Goal: Task Accomplishment & Management: Complete application form

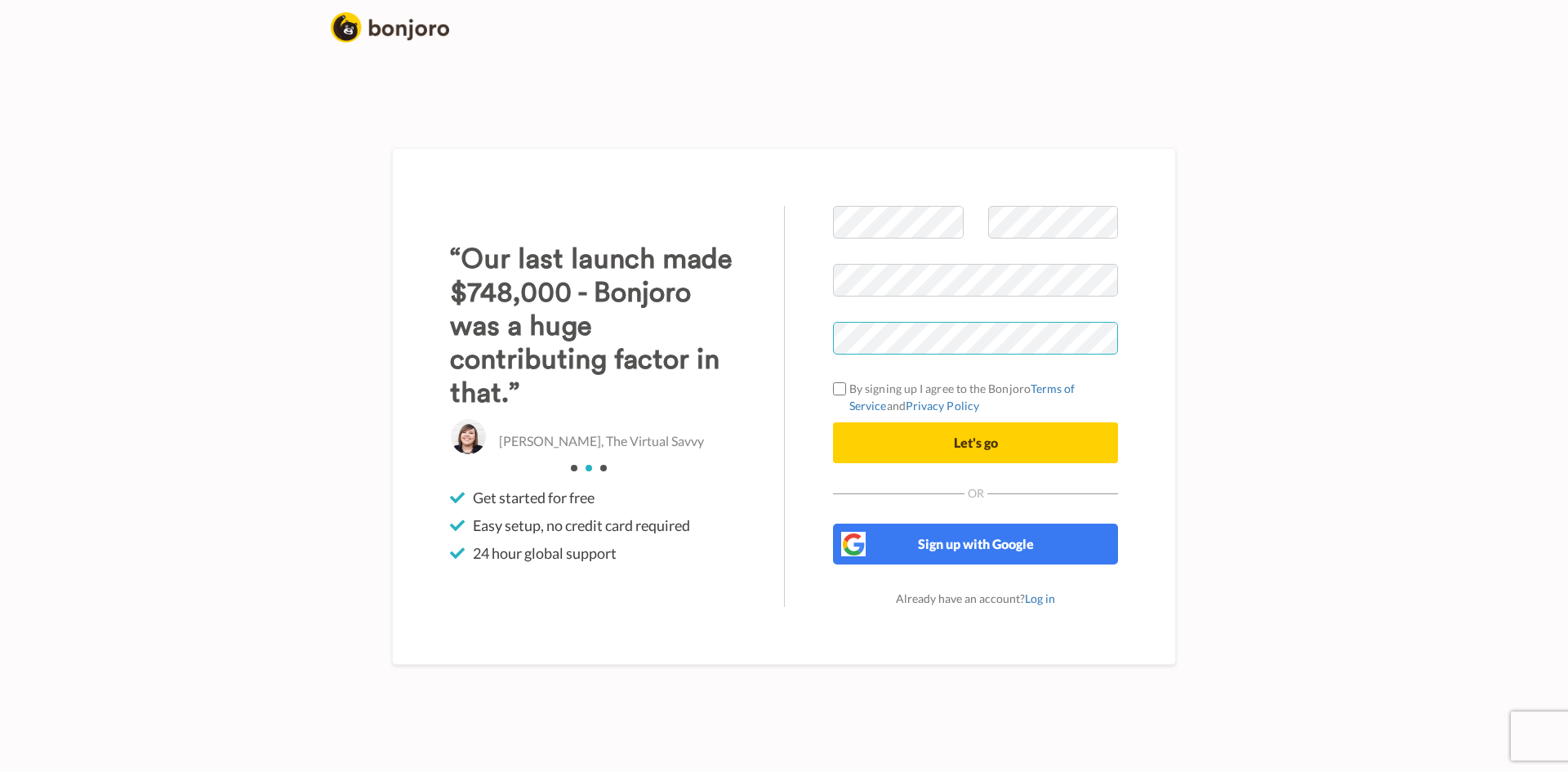
click at [748, 336] on div "Welcome to Bonjoro By signing up I agree to the Bonjoro Terms of Service and Pr…" at bounding box center [784, 406] width 784 height 518
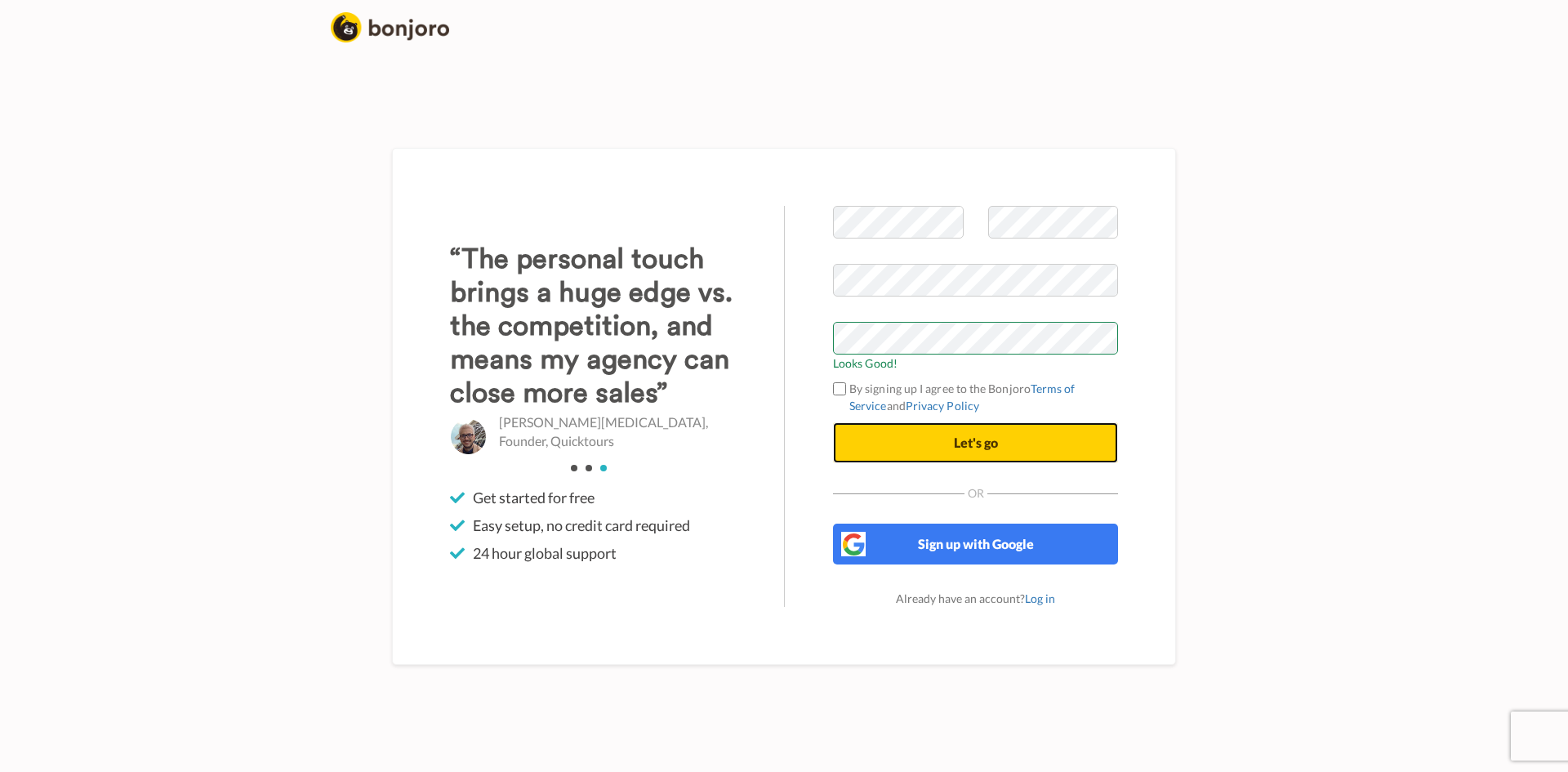
click at [976, 448] on span "Let's go" at bounding box center [976, 442] width 44 height 15
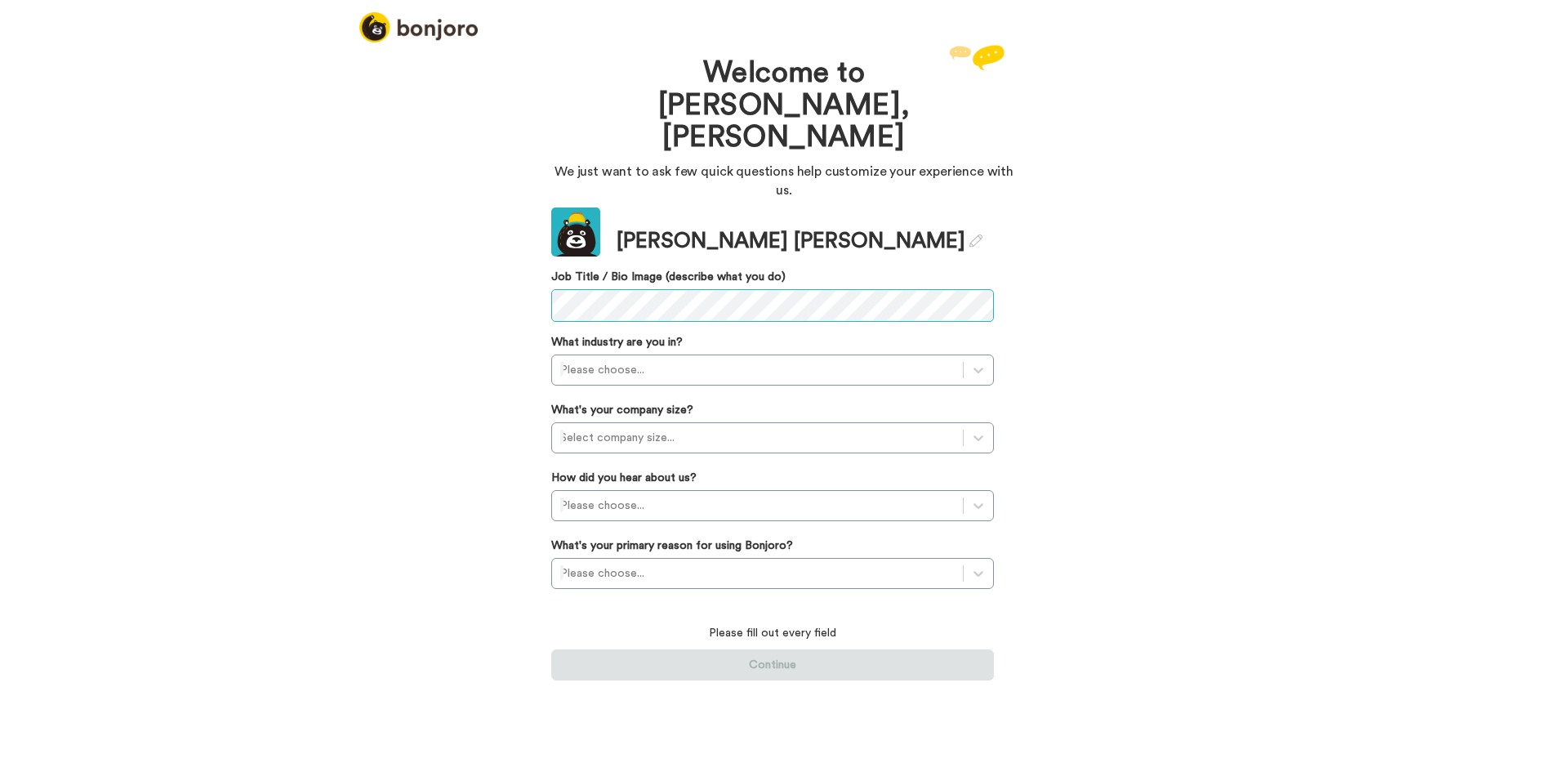
click at [498, 262] on div "Welcome to [PERSON_NAME], [PERSON_NAME] We just want to ask few quick questions…" at bounding box center [784, 406] width 1568 height 732
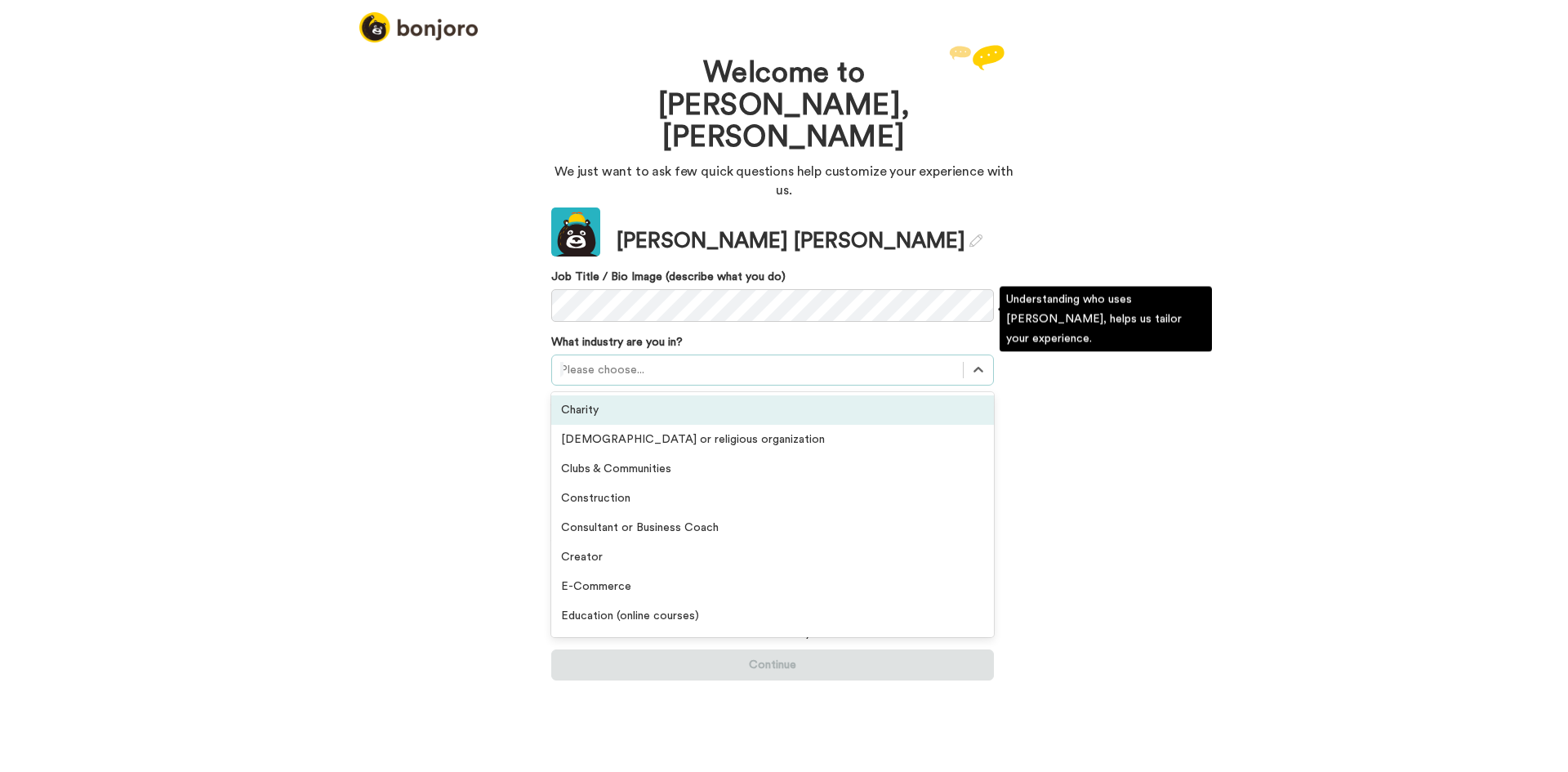
click at [690, 360] on div at bounding box center [757, 370] width 394 height 19
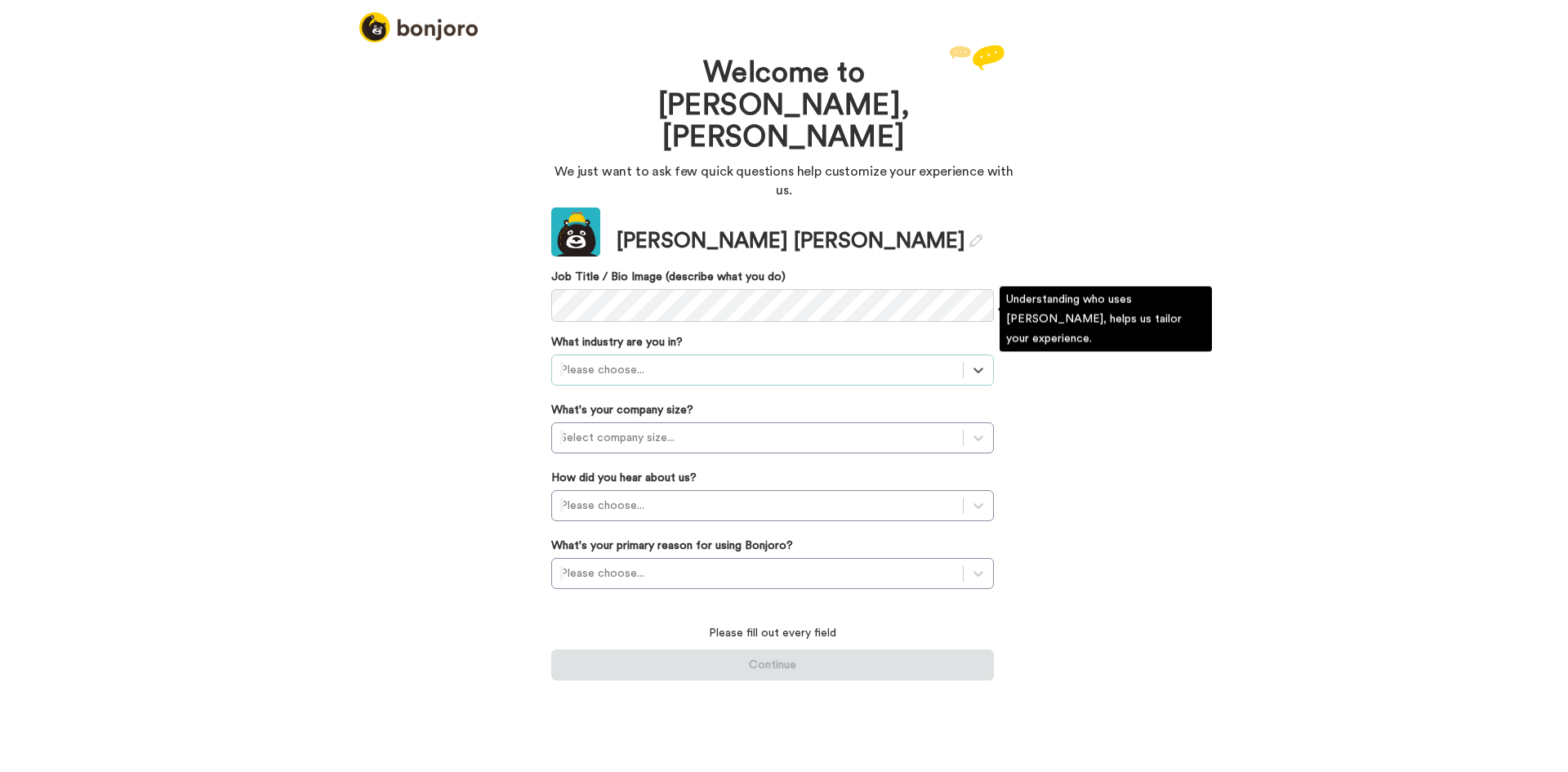
click at [640, 360] on div at bounding box center [757, 370] width 394 height 19
click at [647, 395] on div "Clubs & Communities" at bounding box center [772, 410] width 442 height 30
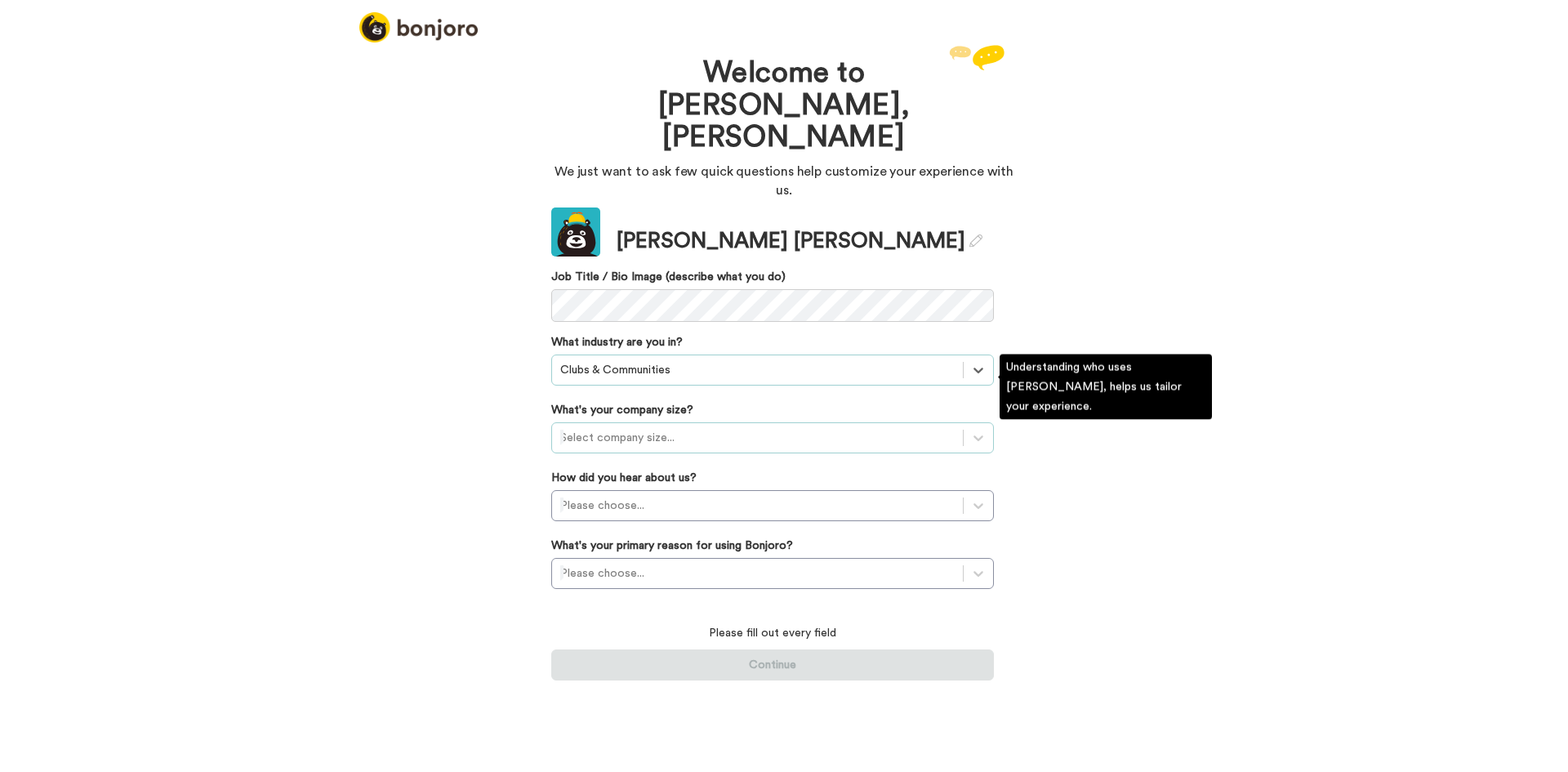
click at [646, 428] on div at bounding box center [757, 438] width 394 height 19
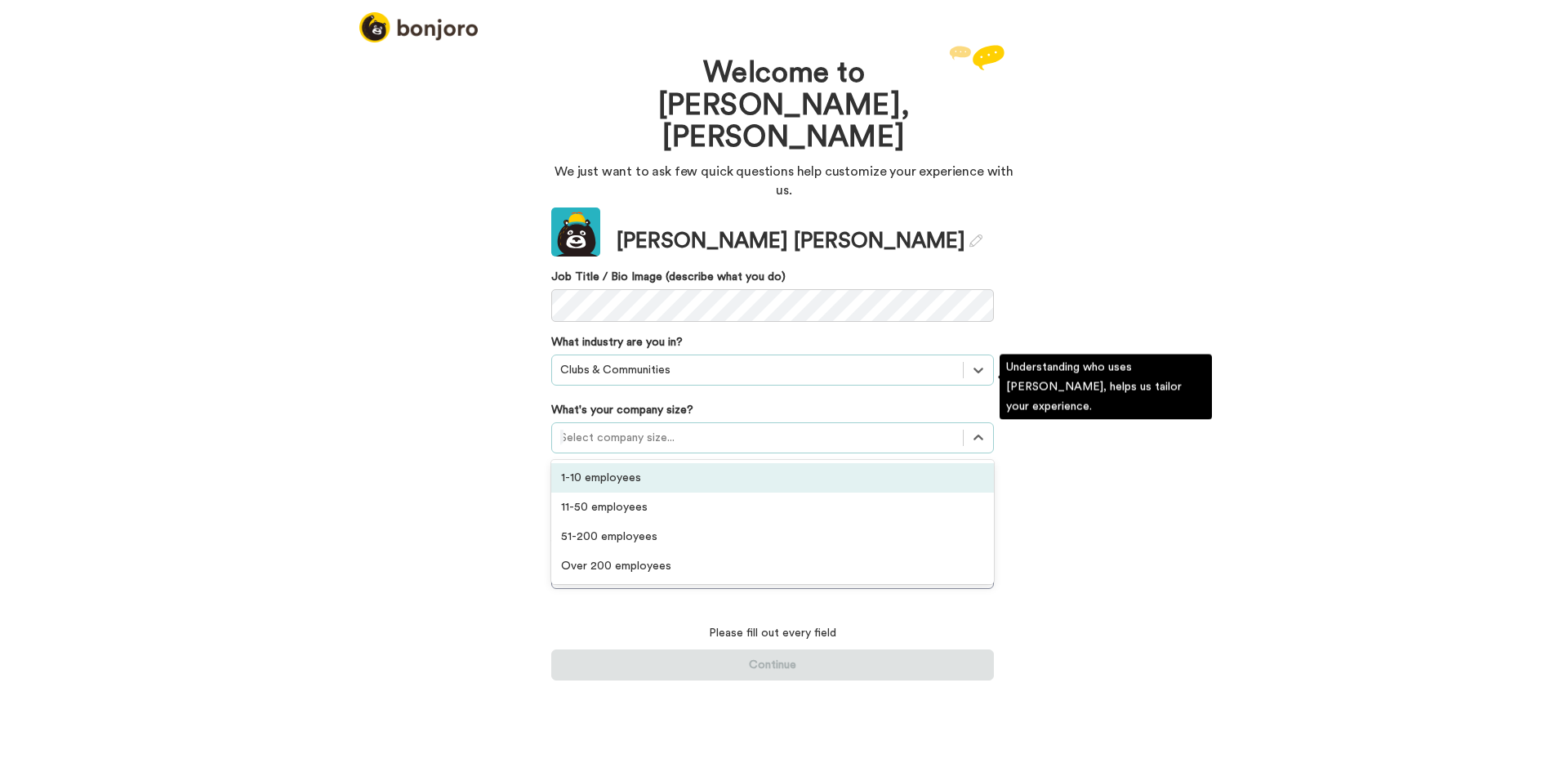
click at [614, 464] on div "1-10 employees" at bounding box center [772, 478] width 442 height 30
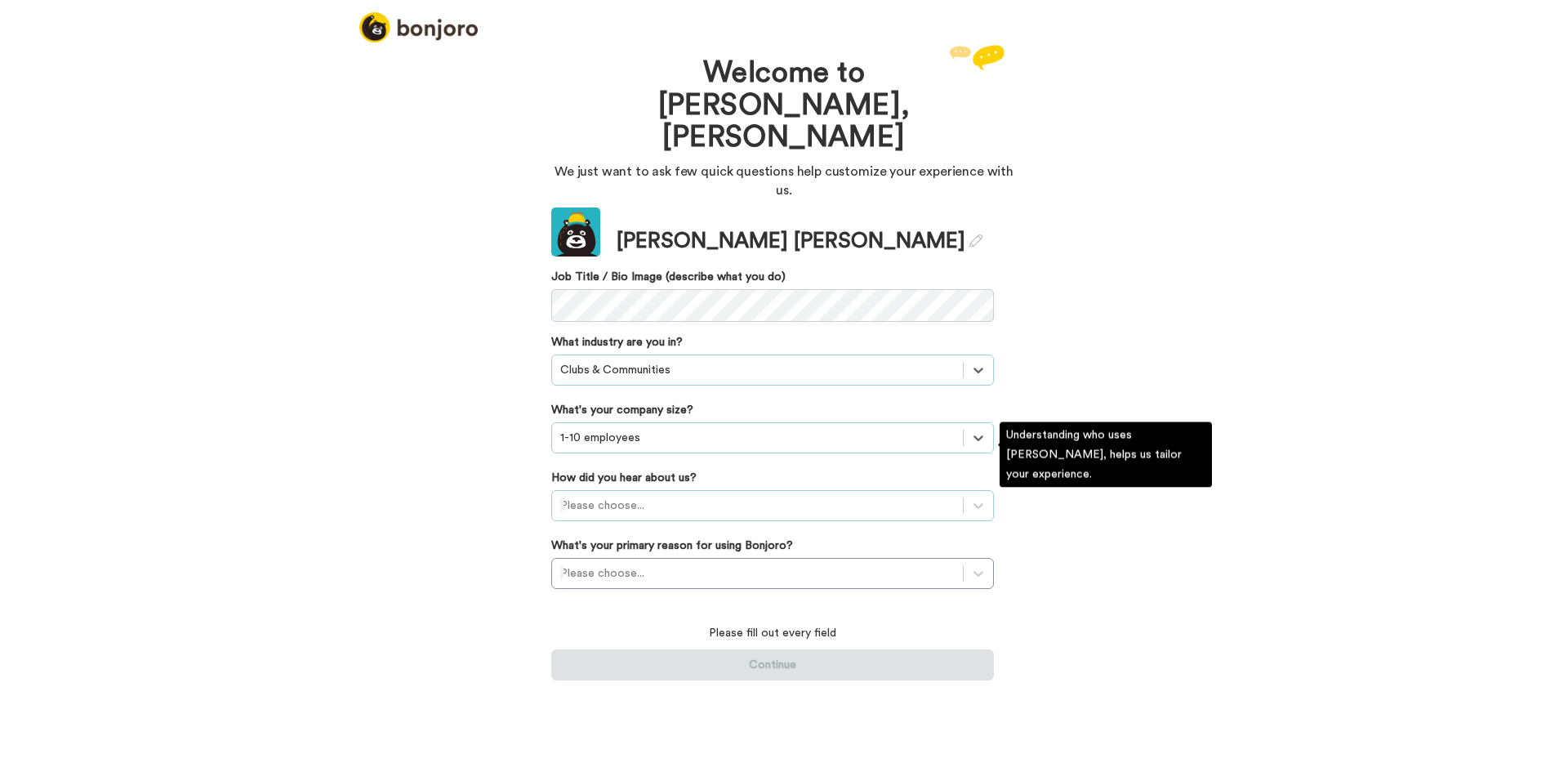
click at [621, 495] on div at bounding box center [757, 505] width 394 height 19
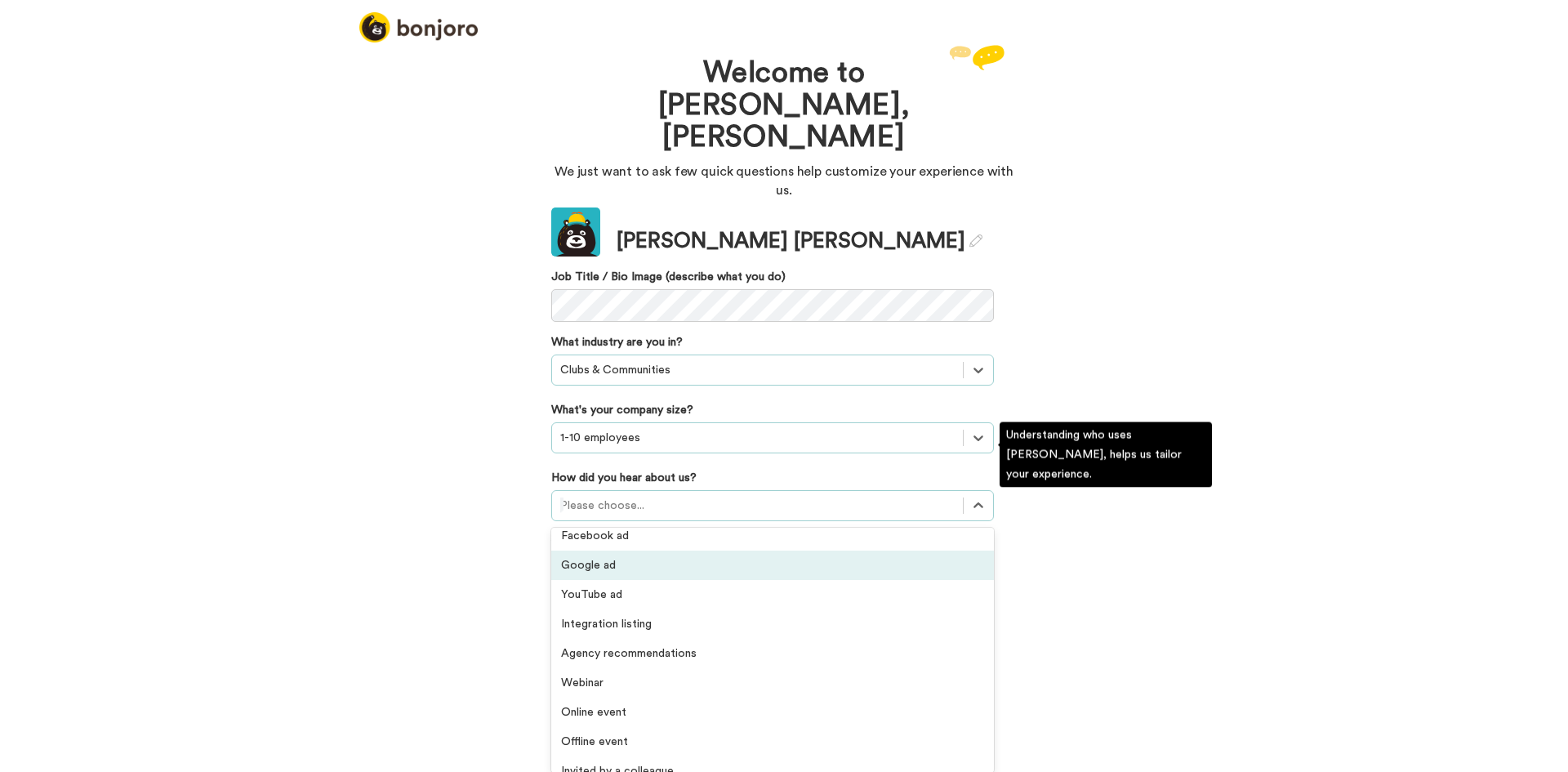
scroll to position [350, 0]
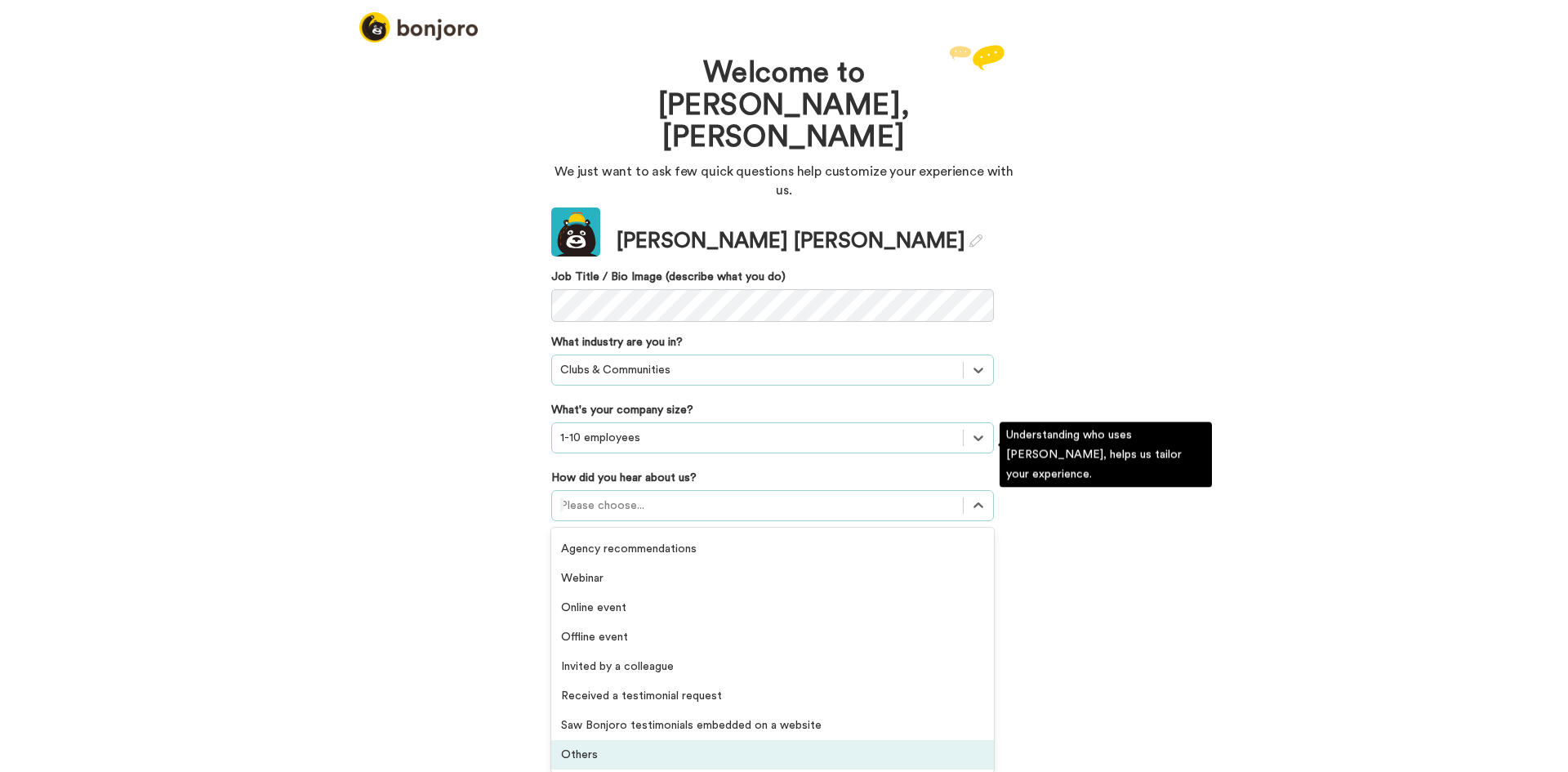
click at [612, 740] on div "Others" at bounding box center [772, 755] width 442 height 30
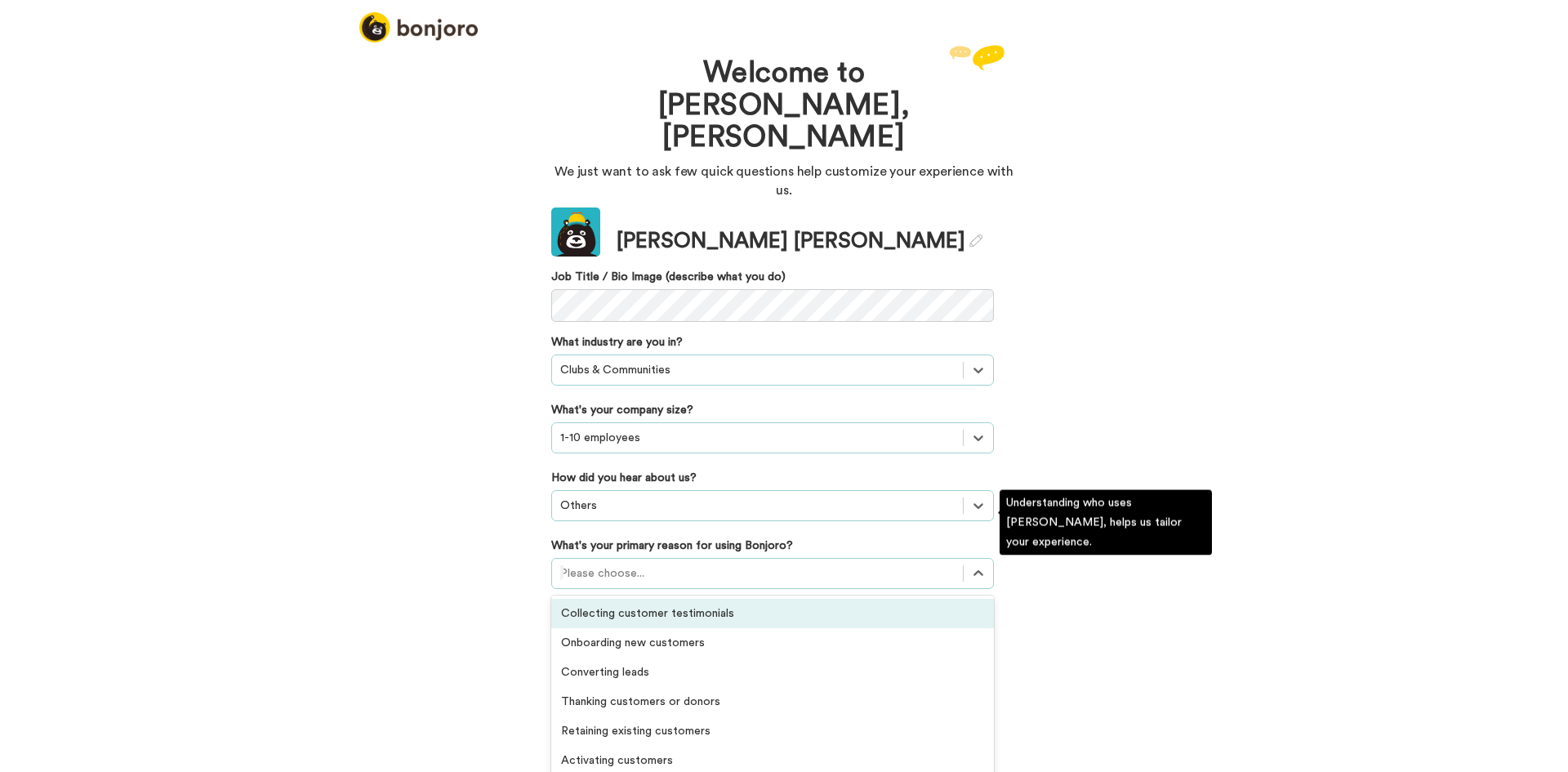
click at [620, 564] on div at bounding box center [757, 573] width 394 height 19
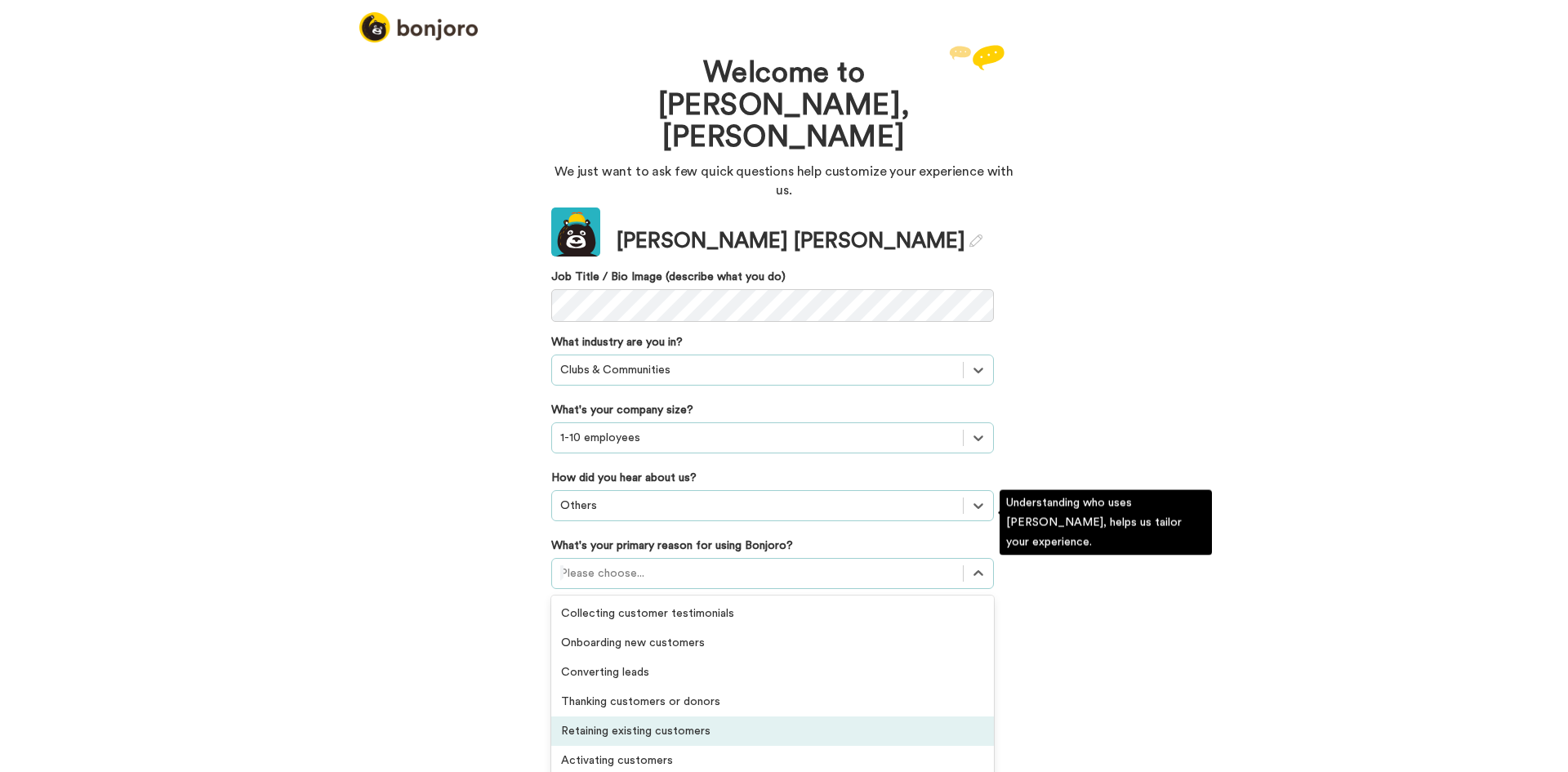
click at [652, 716] on div "Retaining existing customers" at bounding box center [772, 731] width 442 height 30
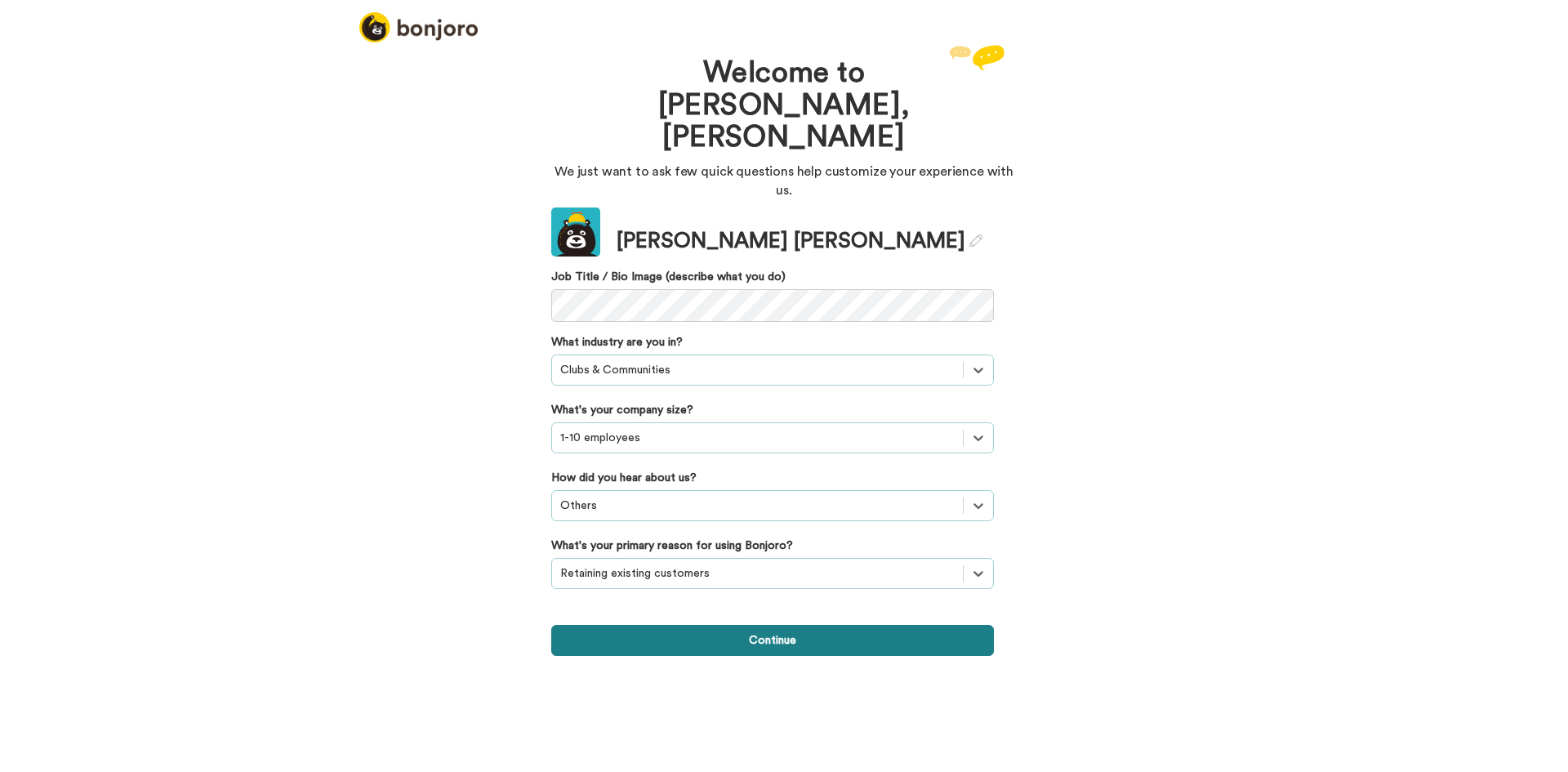
click at [777, 625] on button "Continue" at bounding box center [772, 640] width 442 height 31
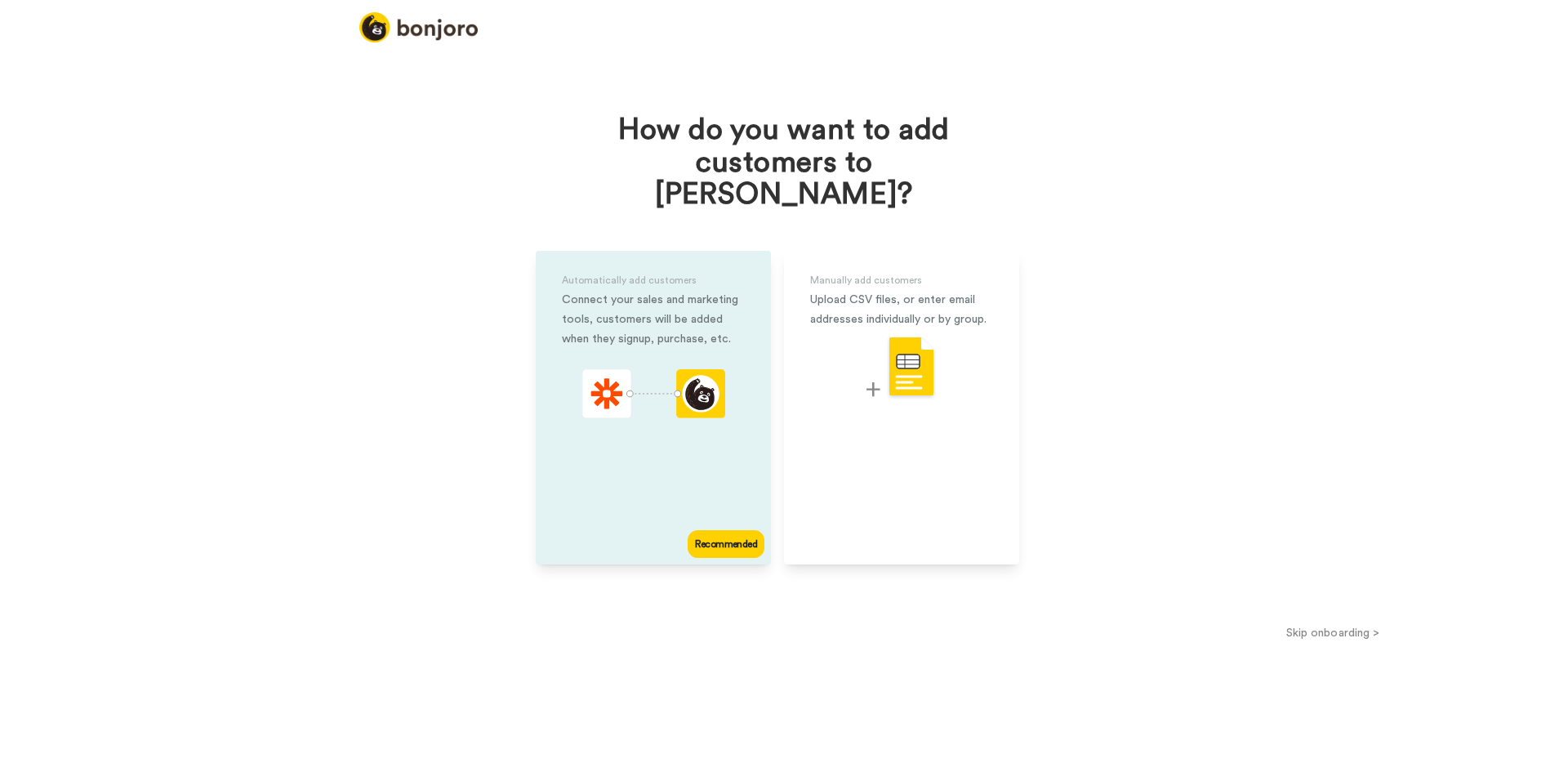
click at [720, 530] on div "Recommended" at bounding box center [727, 544] width 77 height 28
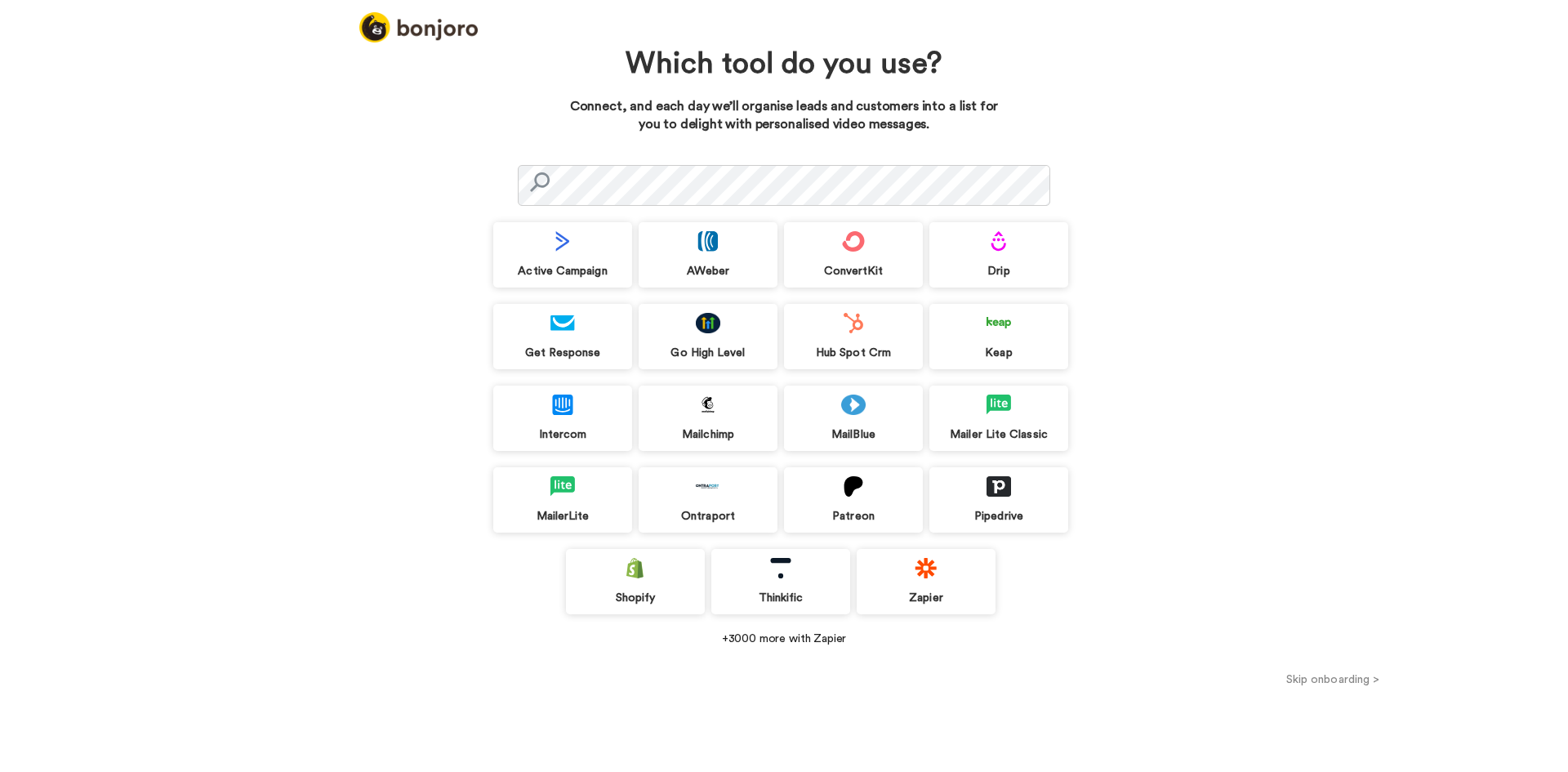
click at [715, 319] on img at bounding box center [707, 323] width 24 height 20
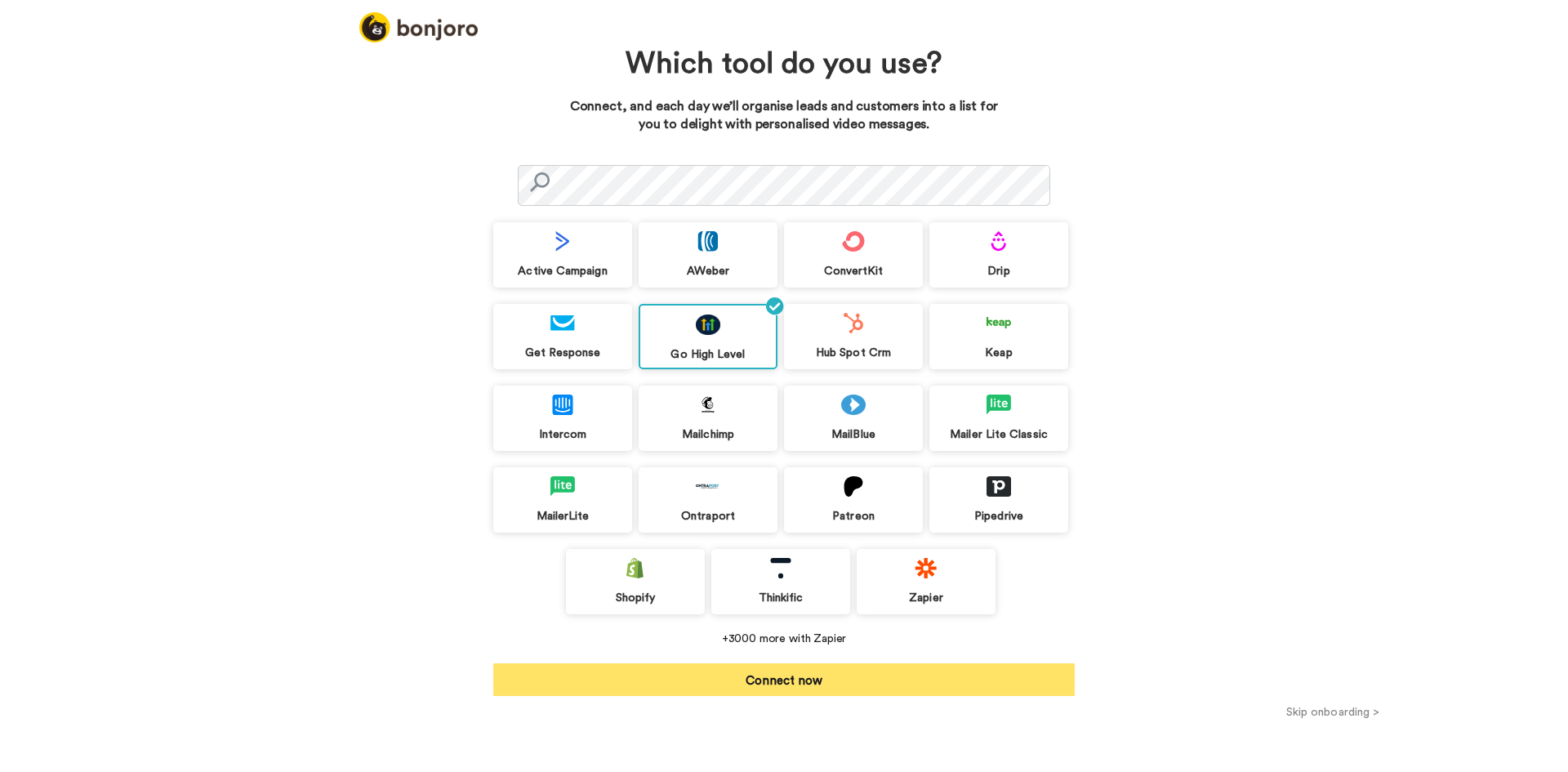
click at [786, 683] on button "Connect now" at bounding box center [784, 679] width 581 height 33
